Goal: Transaction & Acquisition: Purchase product/service

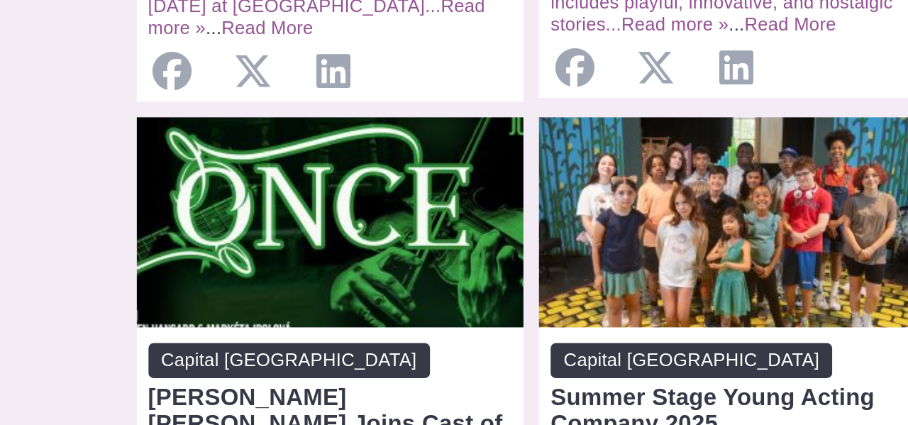
scroll to position [1324, 0]
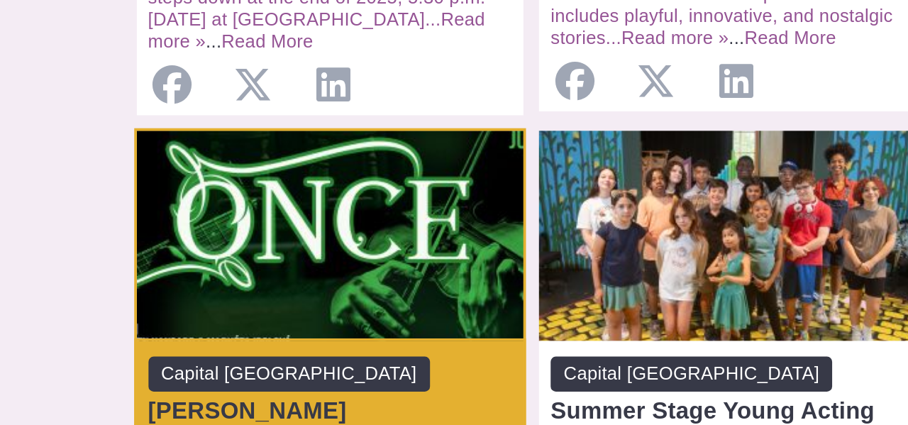
click at [300, 187] on div "Open: [PERSON_NAME] [PERSON_NAME] Joins Cast of “Once” at [GEOGRAPHIC_DATA]" at bounding box center [226, 244] width 211 height 115
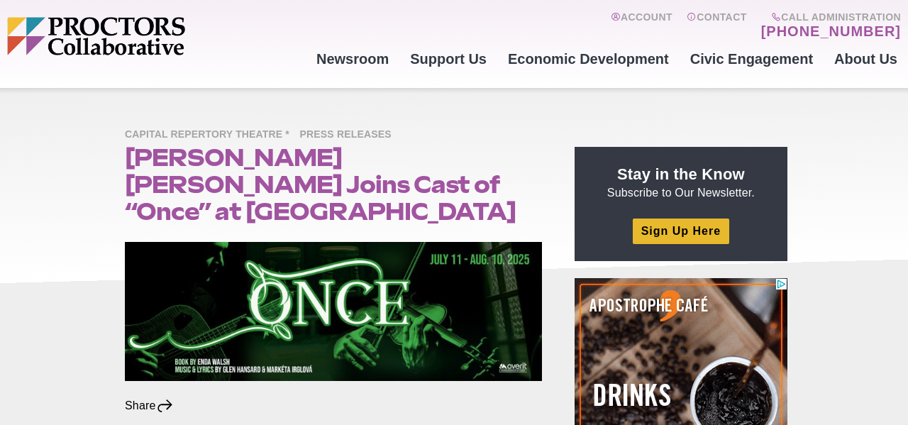
scroll to position [47, 0]
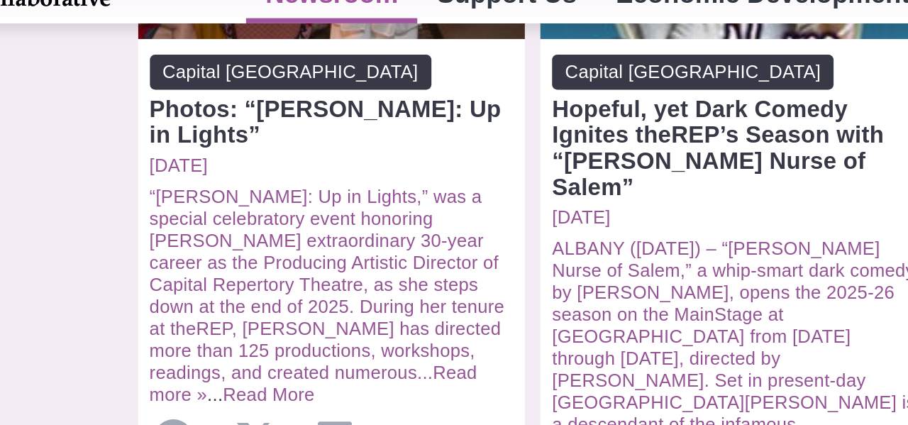
scroll to position [809, 0]
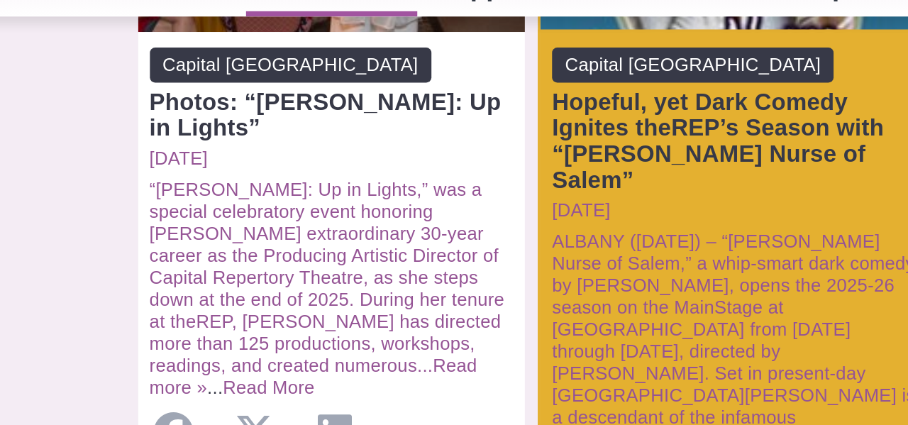
click at [450, 63] on span "Capital [GEOGRAPHIC_DATA]" at bounding box center [424, 62] width 154 height 19
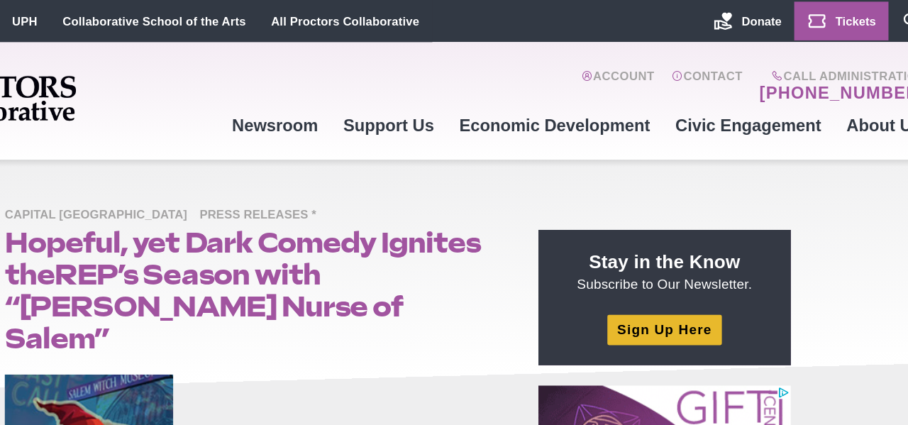
click at [822, 17] on link "Tickets" at bounding box center [830, 17] width 79 height 33
